Goal: Navigation & Orientation: Find specific page/section

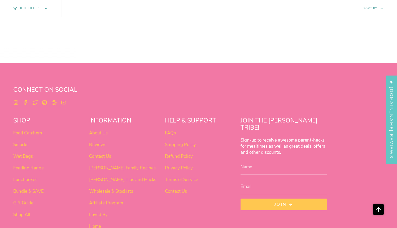
scroll to position [421, 0]
